Goal: Transaction & Acquisition: Purchase product/service

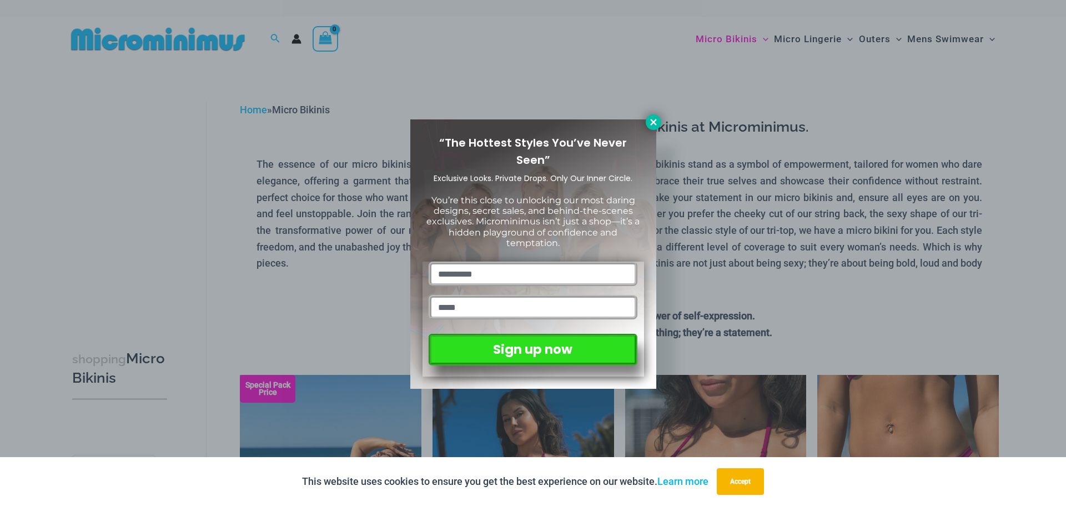
click at [658, 123] on icon at bounding box center [653, 122] width 10 height 10
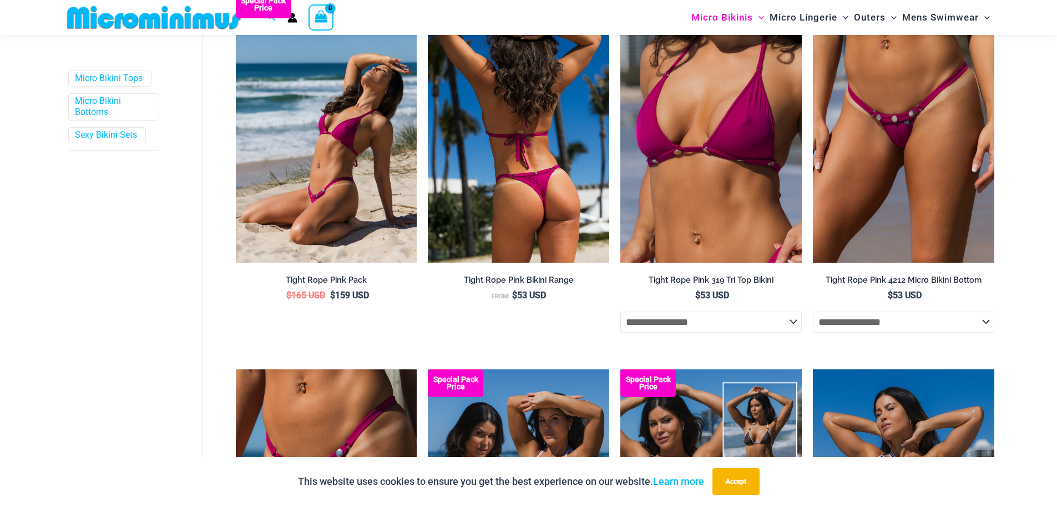
scroll to position [269, 0]
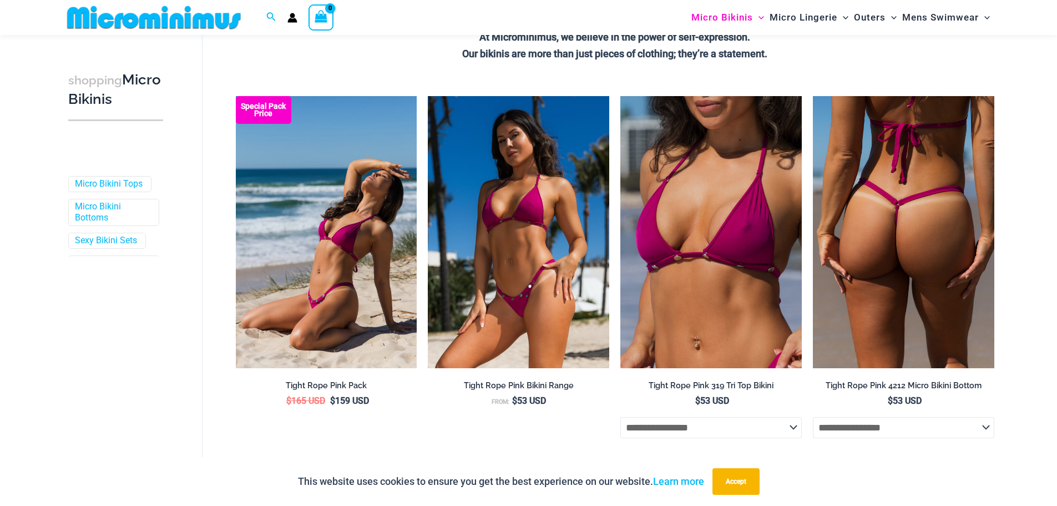
click at [898, 264] on img at bounding box center [904, 232] width 182 height 272
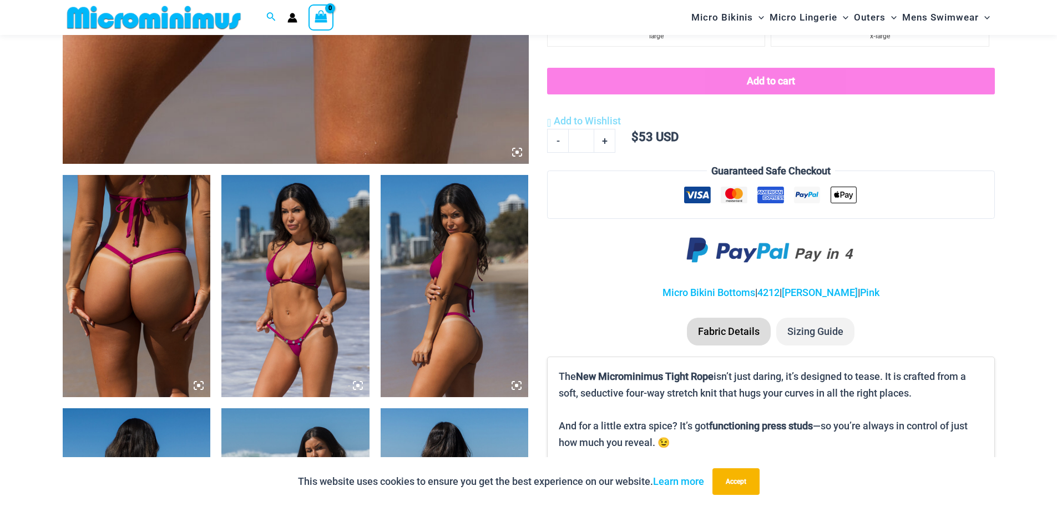
scroll to position [657, 0]
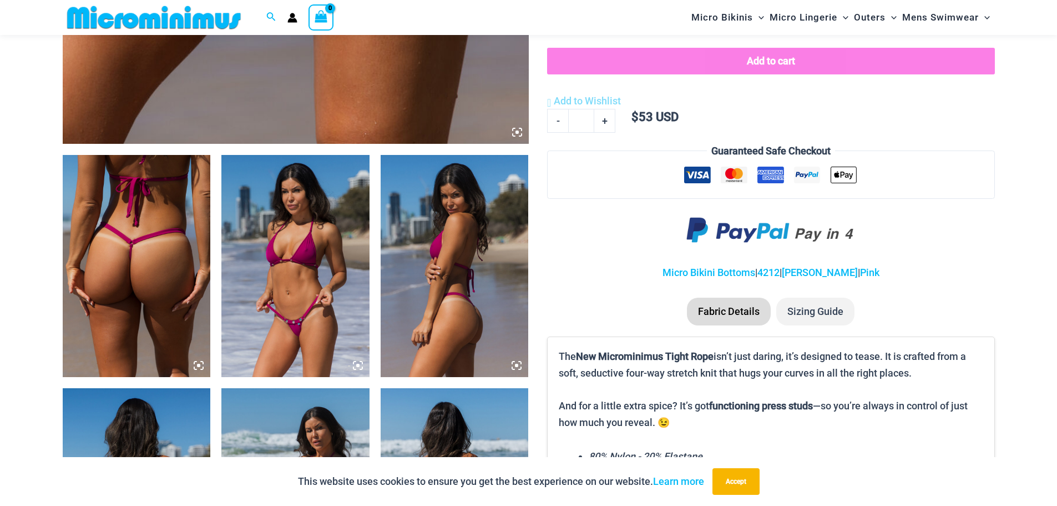
click at [158, 275] on img at bounding box center [137, 266] width 148 height 222
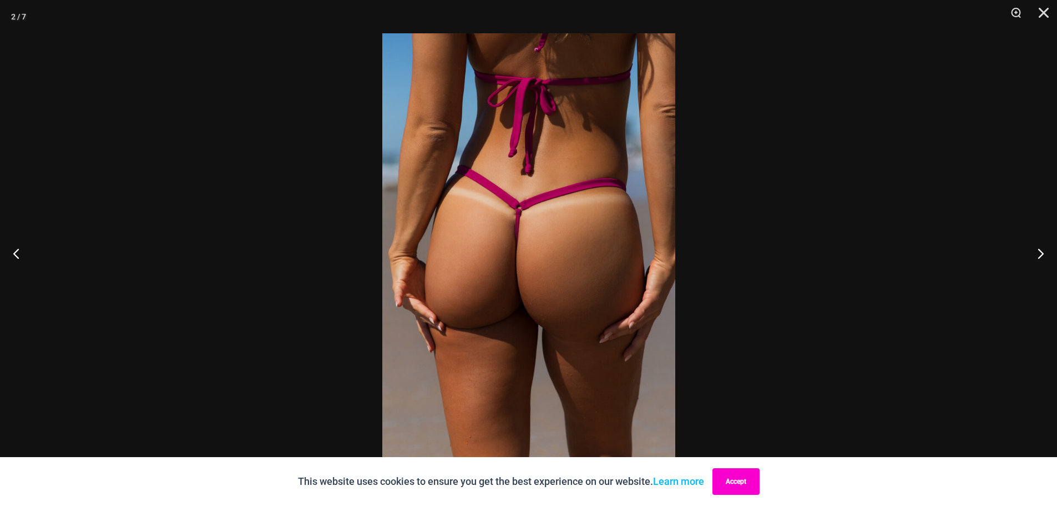
click at [737, 484] on button "Accept" at bounding box center [736, 481] width 47 height 27
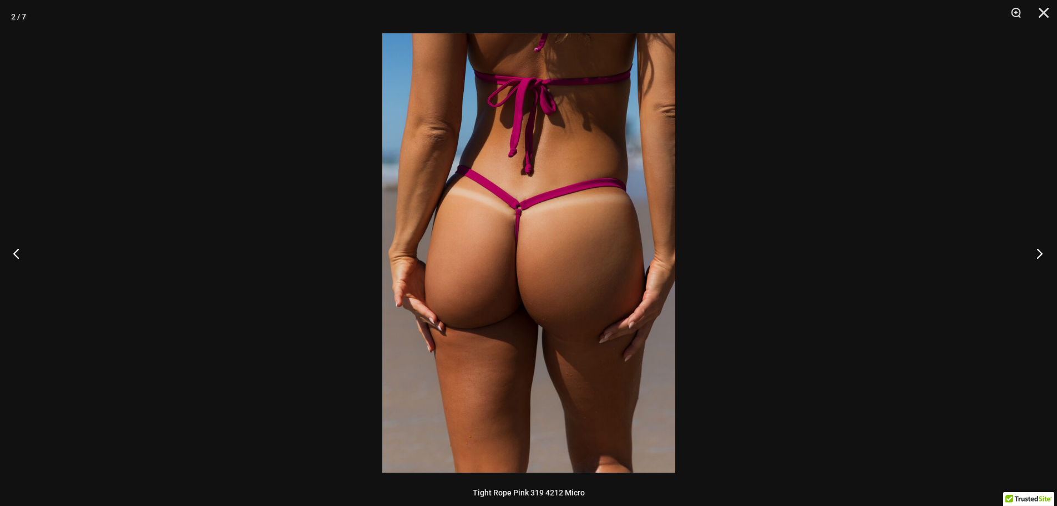
click at [1037, 253] on button "Next" at bounding box center [1037, 253] width 42 height 56
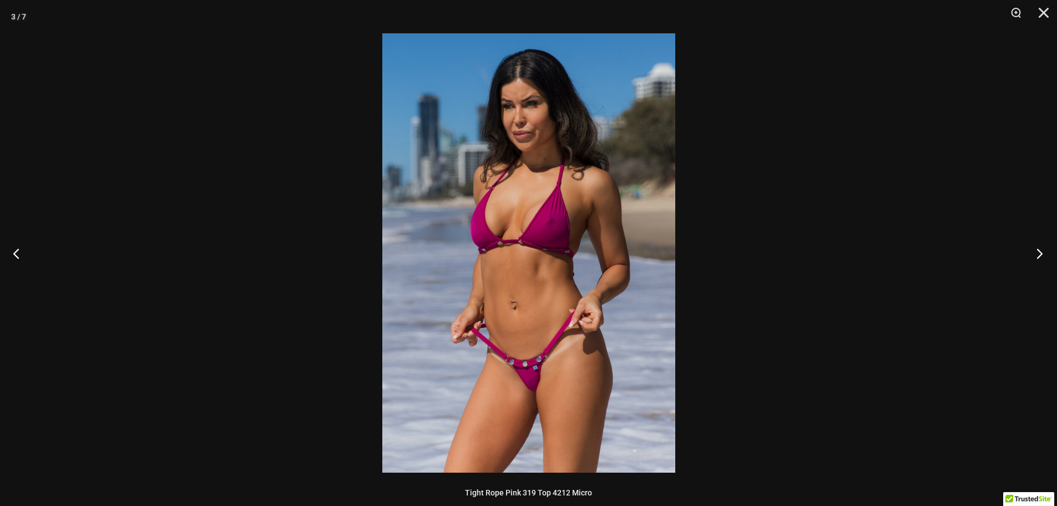
click at [1037, 253] on button "Next" at bounding box center [1037, 253] width 42 height 56
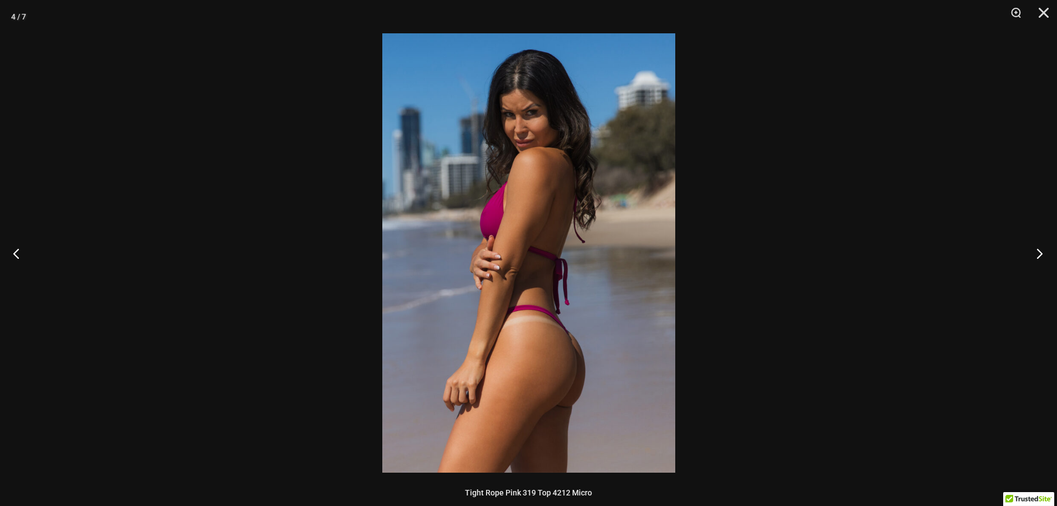
click at [1037, 253] on button "Next" at bounding box center [1037, 253] width 42 height 56
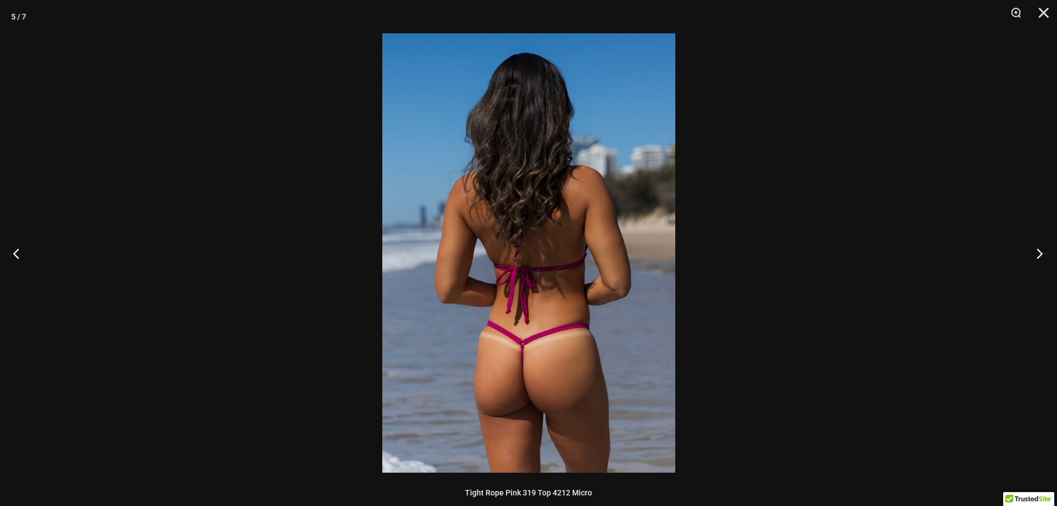
click at [1037, 253] on button "Next" at bounding box center [1037, 253] width 42 height 56
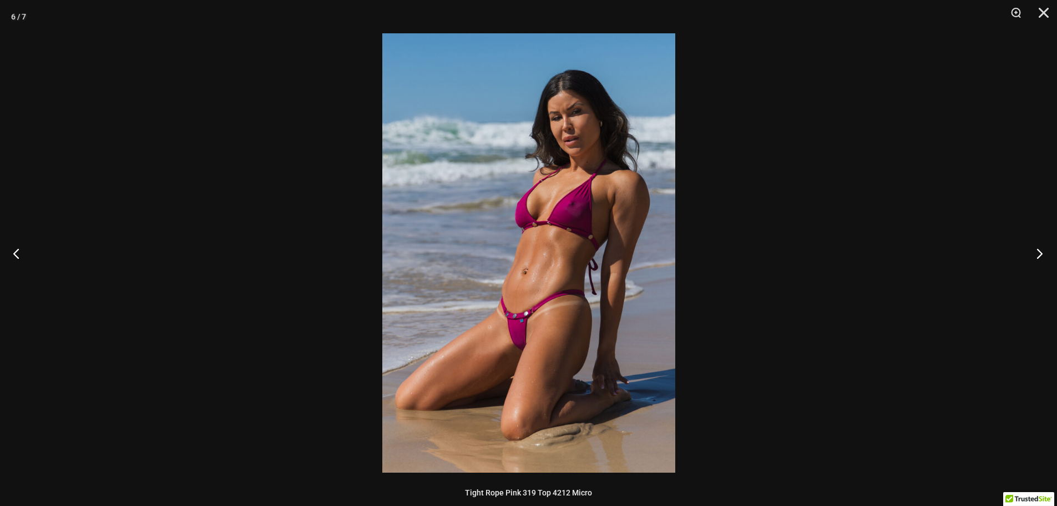
click at [1037, 253] on button "Next" at bounding box center [1037, 253] width 42 height 56
